Goal: Task Accomplishment & Management: Use online tool/utility

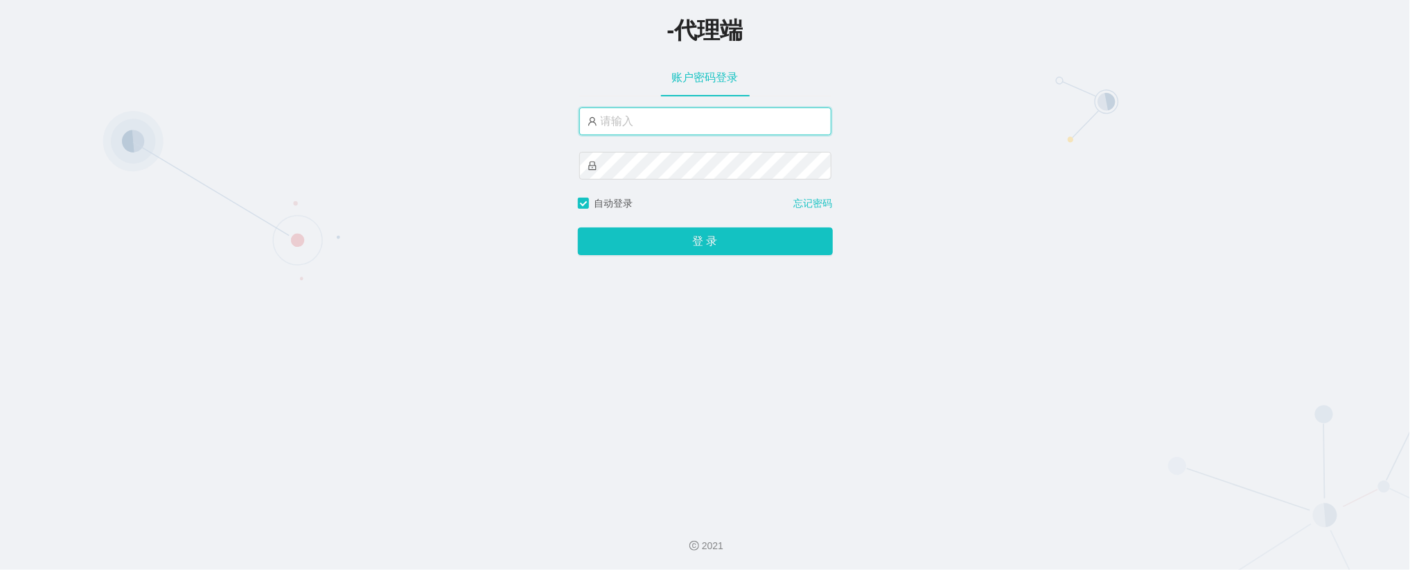
type input "金辉1"
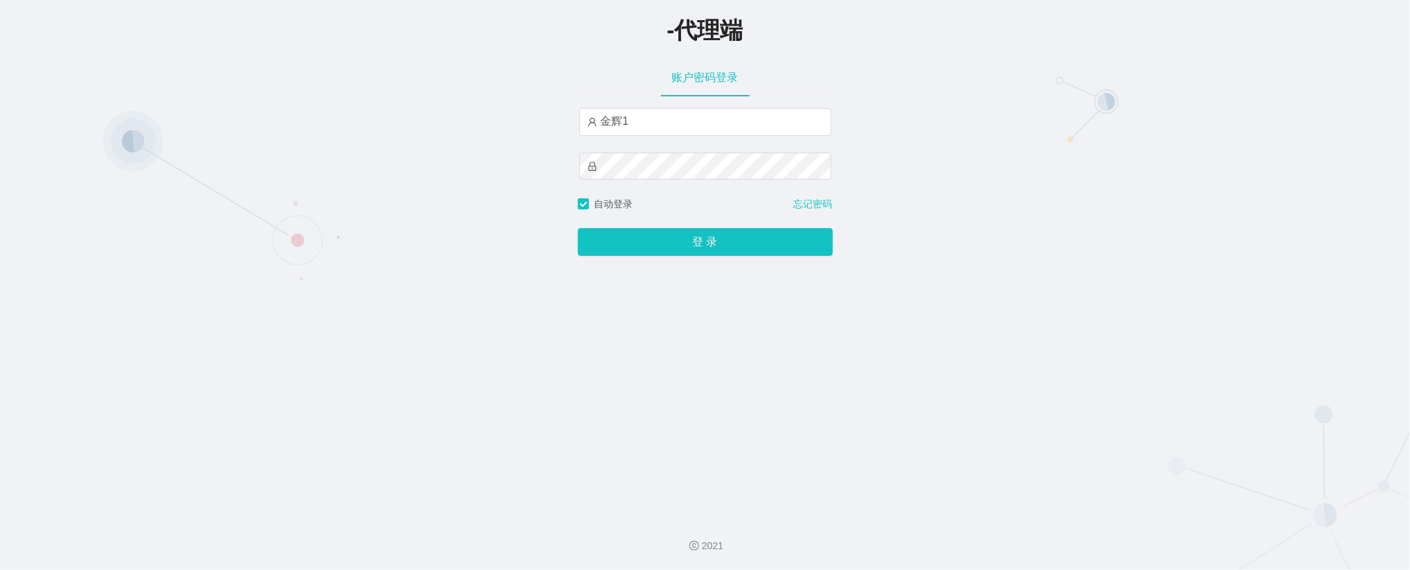
click at [768, 34] on div "-代理端" at bounding box center [705, 29] width 1410 height 30
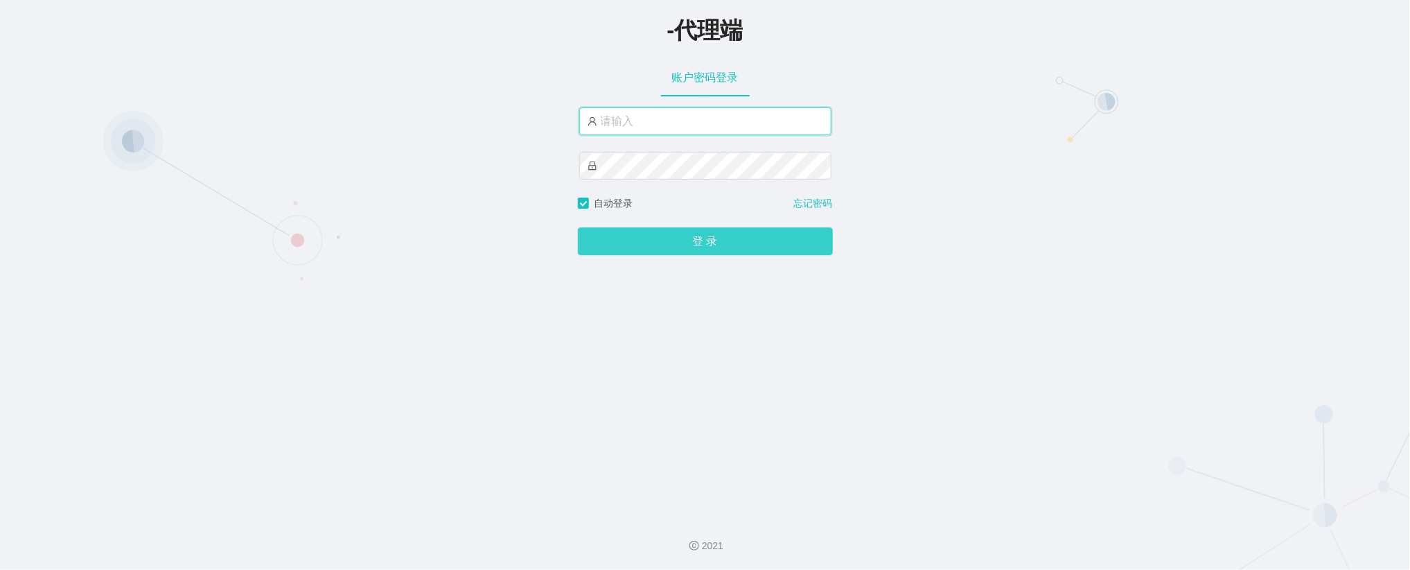
type input "金辉1"
click at [728, 244] on button "登 录" at bounding box center [705, 242] width 255 height 28
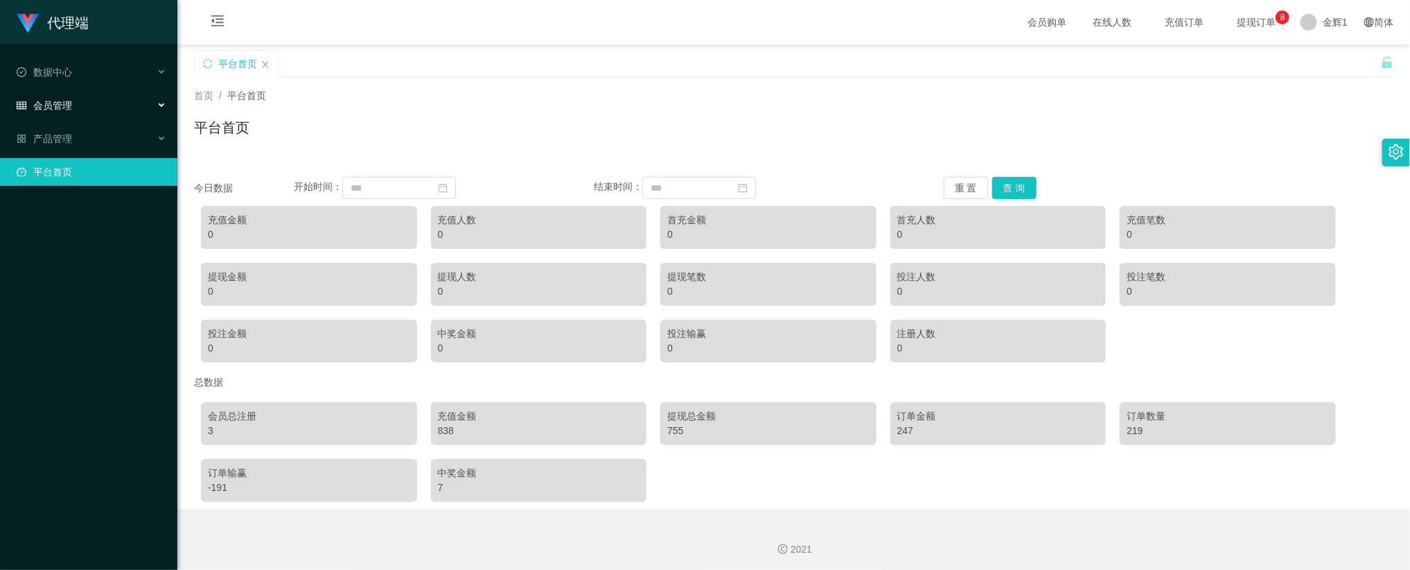
click at [77, 103] on div "会员管理" at bounding box center [88, 105] width 177 height 28
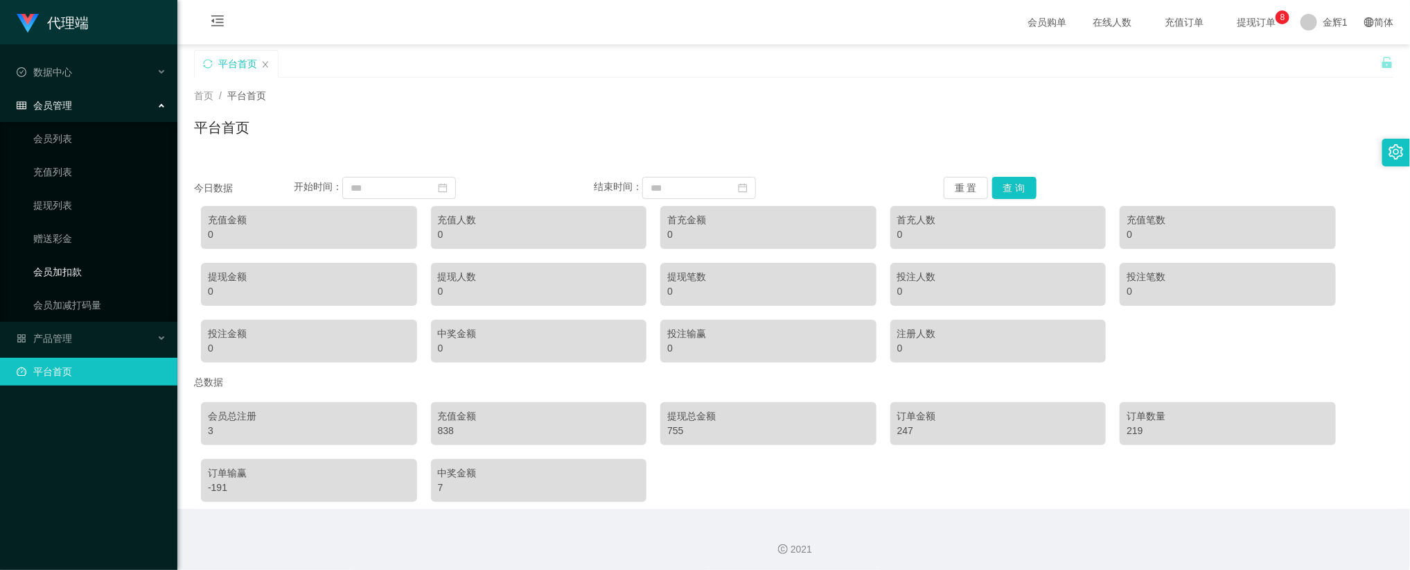
click at [69, 274] on link "会员加扣款" at bounding box center [99, 272] width 133 height 28
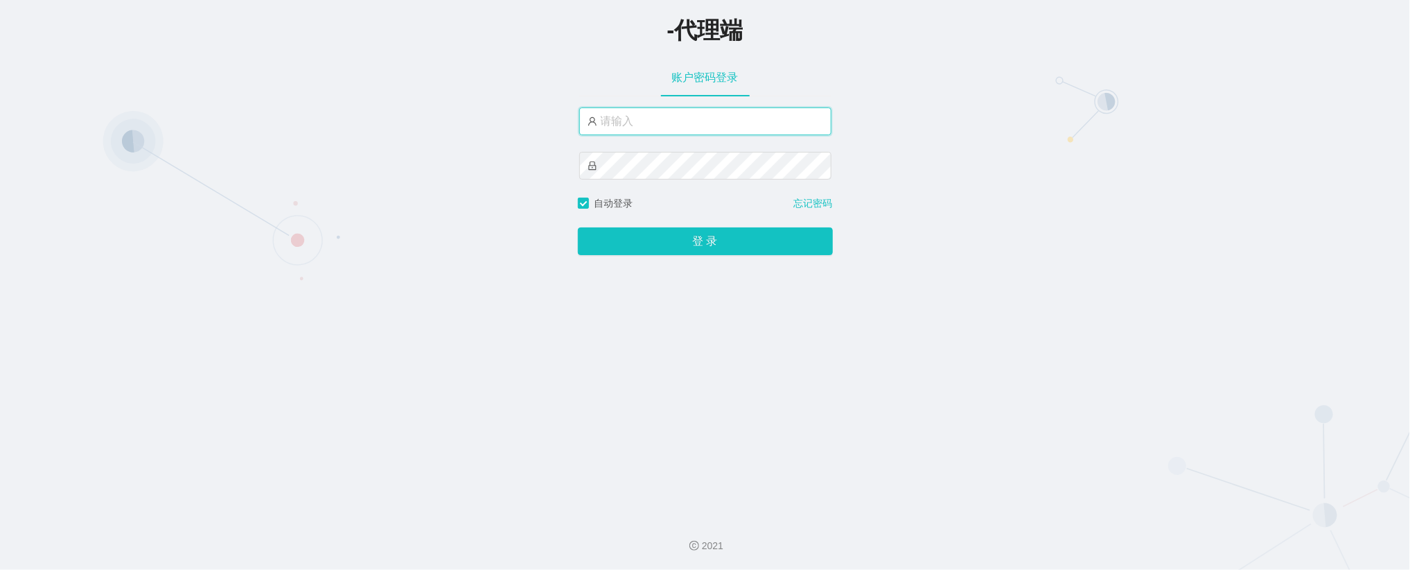
type input "金辉1"
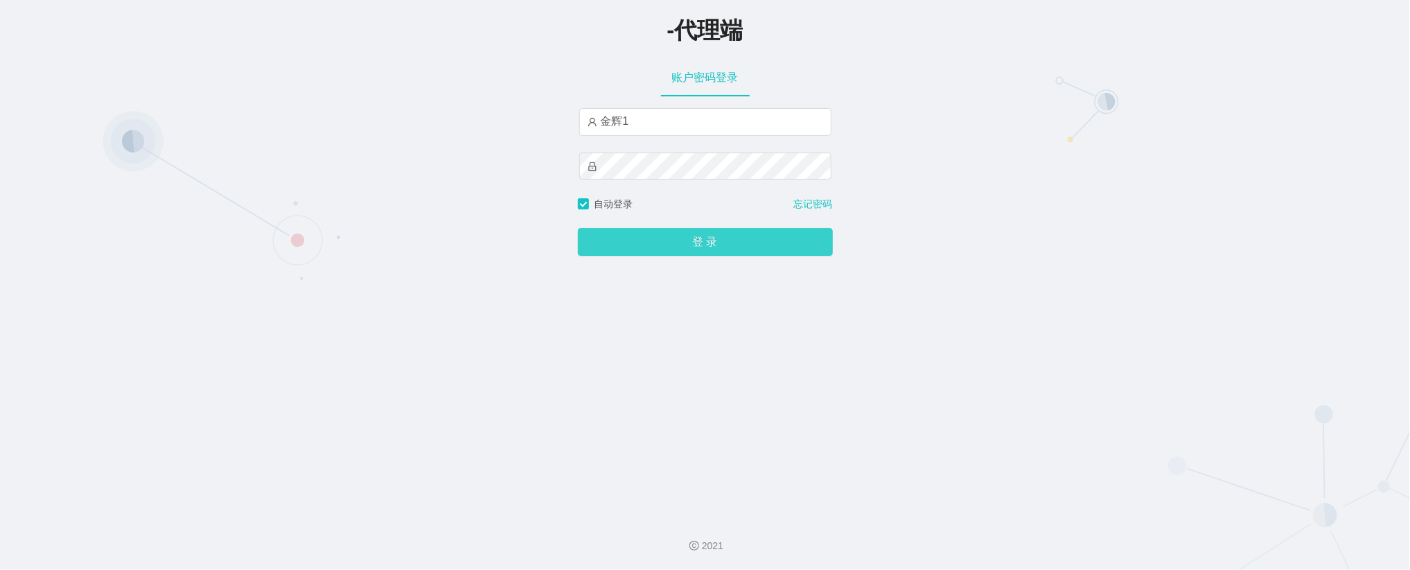
click at [685, 244] on button "登 录" at bounding box center [705, 242] width 255 height 28
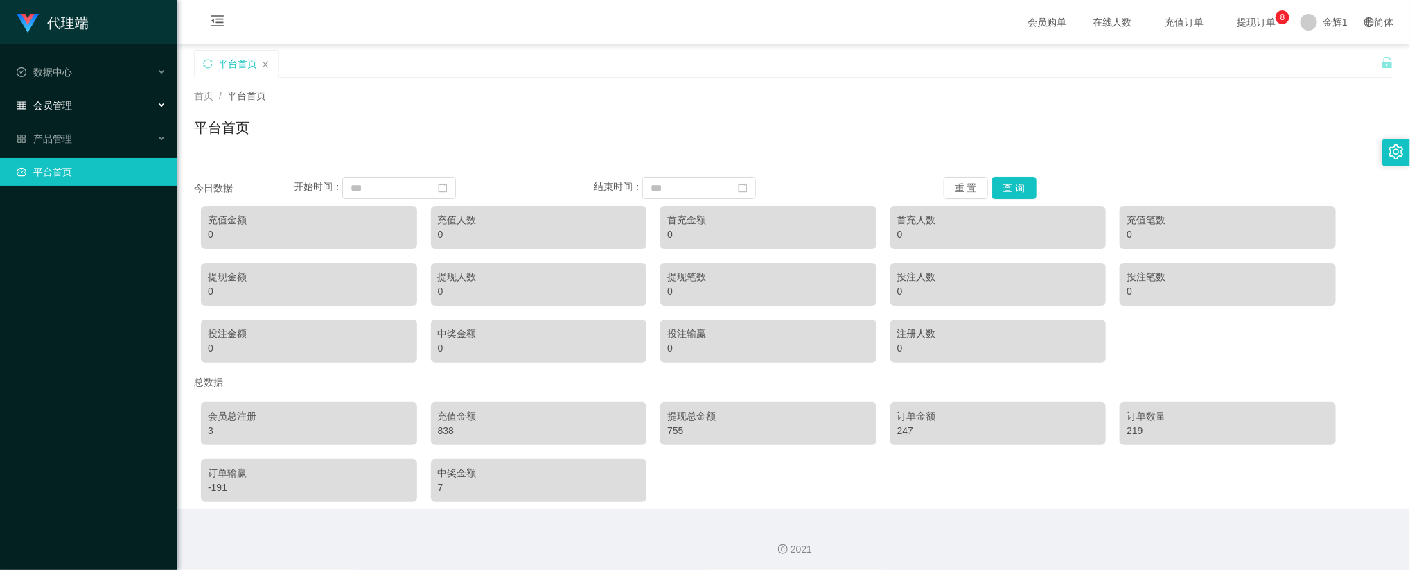
click at [77, 98] on div "会员管理" at bounding box center [88, 105] width 177 height 28
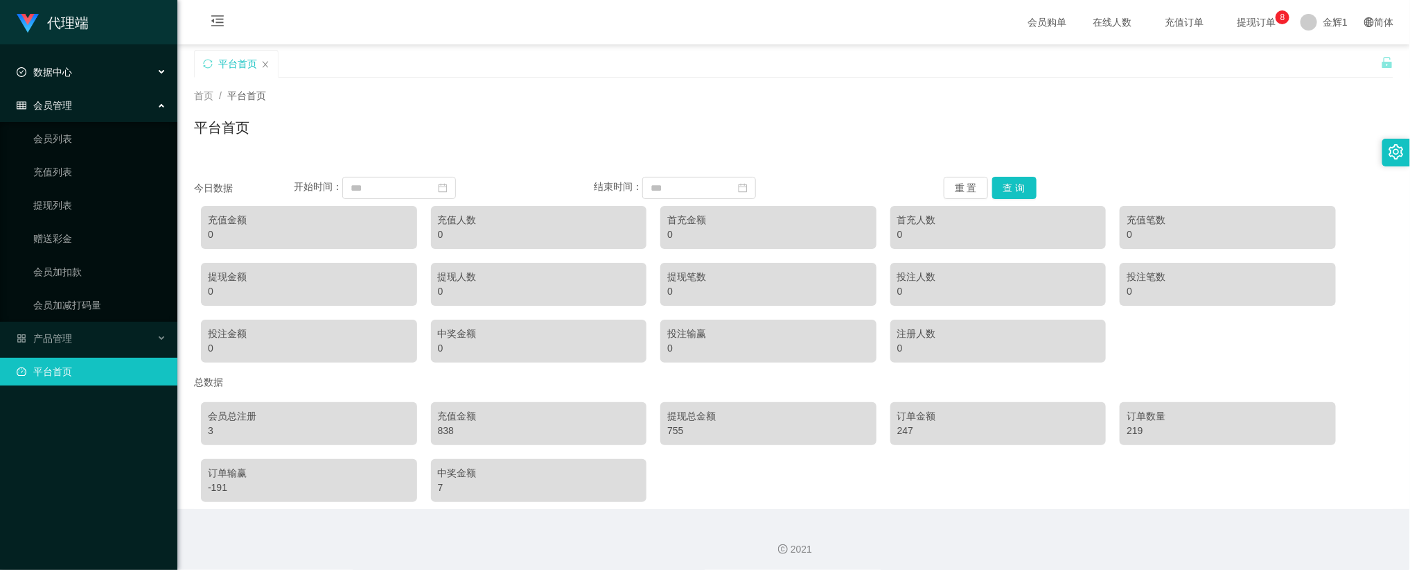
click at [84, 71] on div "数据中心" at bounding box center [88, 72] width 177 height 28
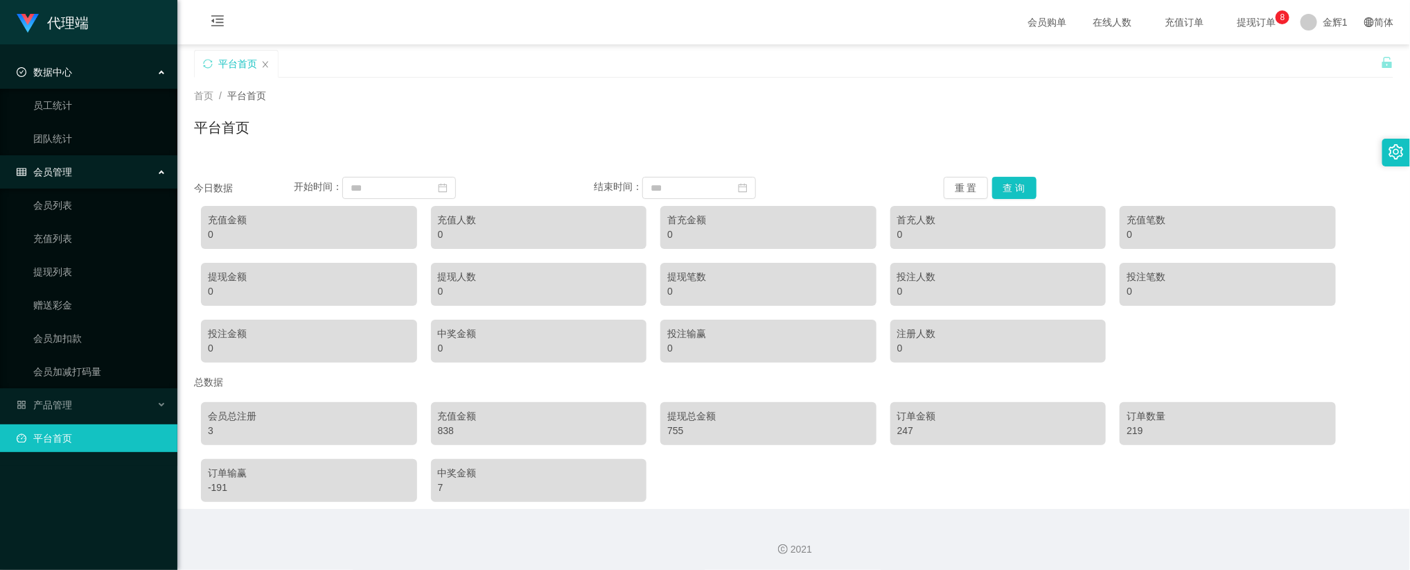
click at [59, 167] on span "会员管理" at bounding box center [44, 171] width 55 height 11
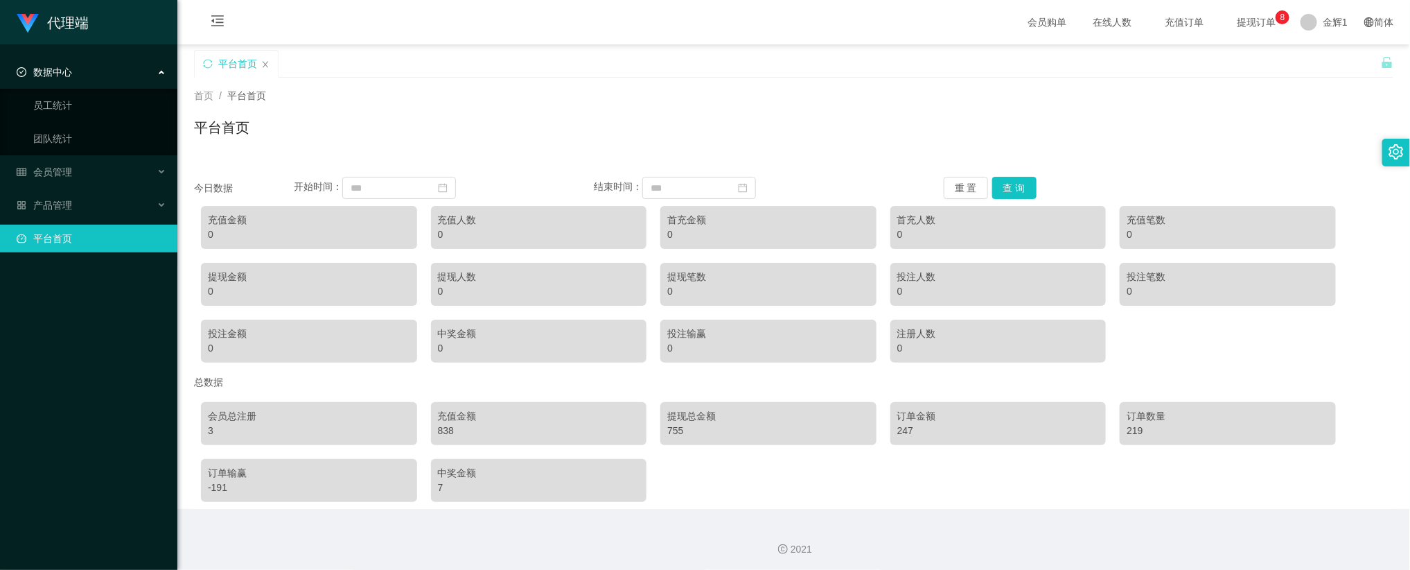
click at [83, 76] on div "数据中心" at bounding box center [88, 72] width 177 height 28
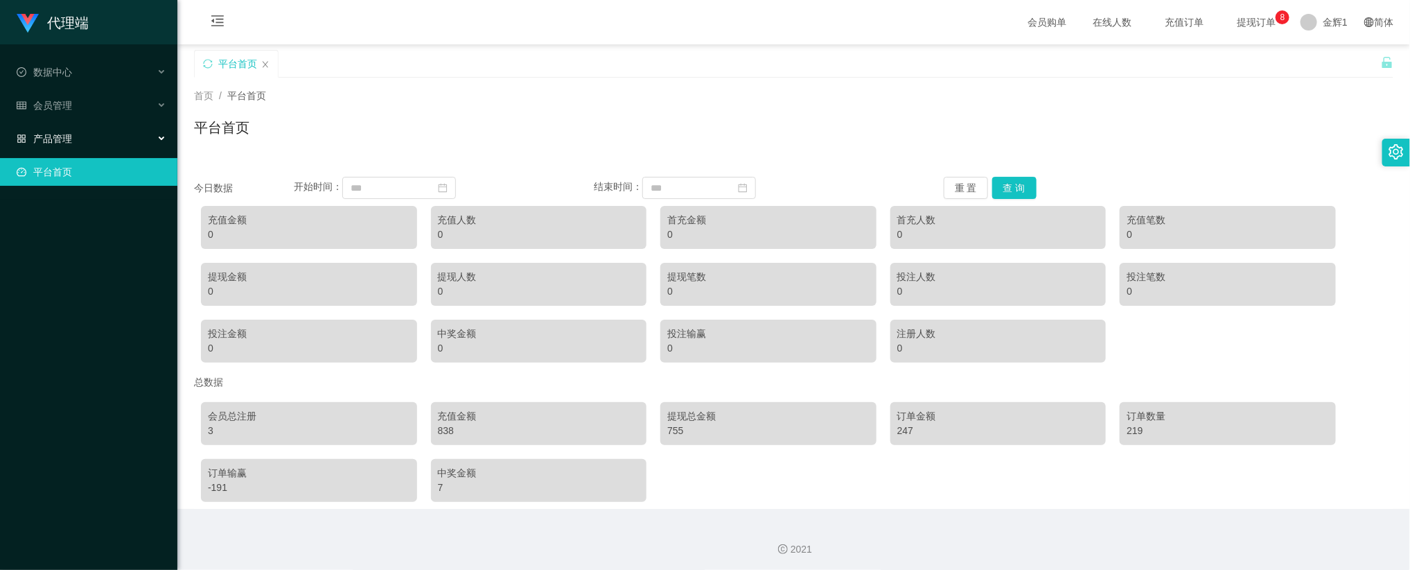
click at [53, 134] on span "产品管理" at bounding box center [44, 138] width 55 height 11
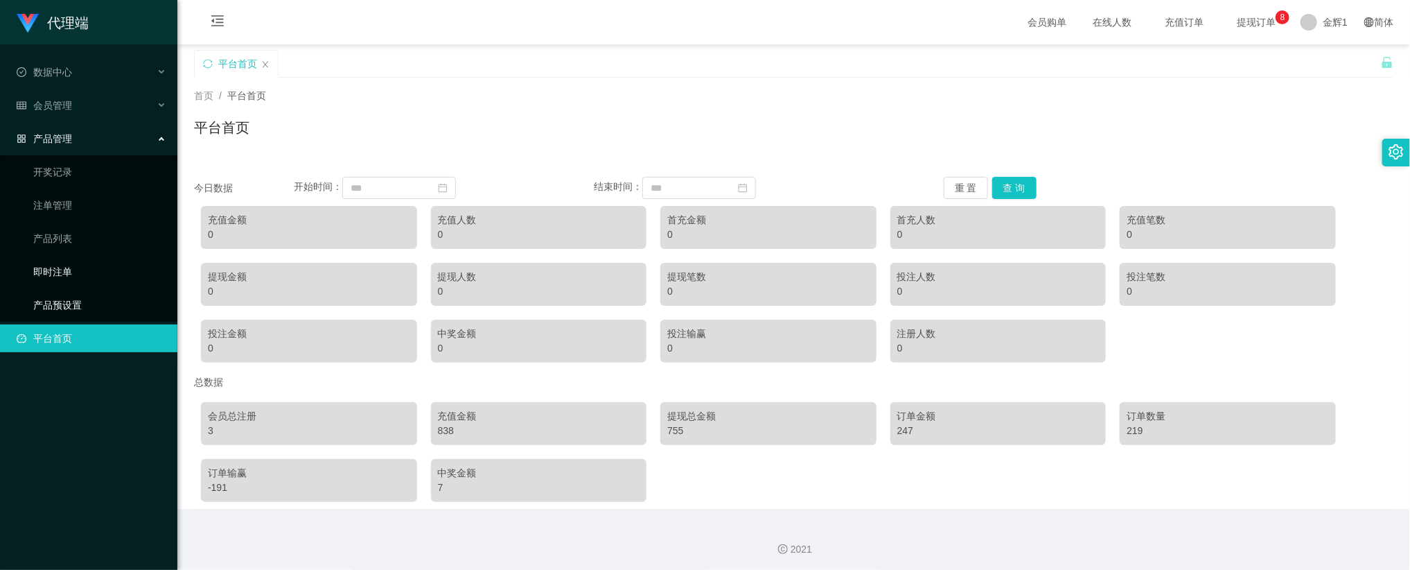
click at [71, 302] on link "产品预设置" at bounding box center [99, 305] width 133 height 28
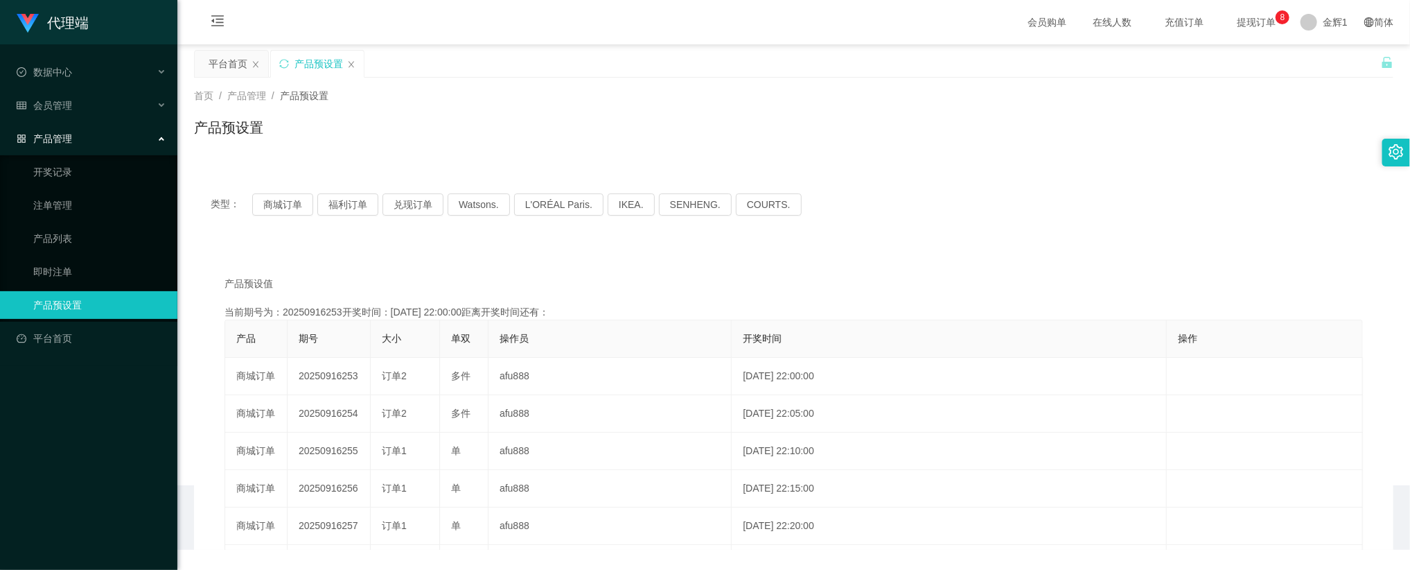
click at [884, 100] on div "首页 / 产品管理 / 产品预设置 /" at bounding box center [793, 96] width 1199 height 15
click at [352, 202] on button "福利订单" at bounding box center [347, 204] width 61 height 22
